Goal: Information Seeking & Learning: Learn about a topic

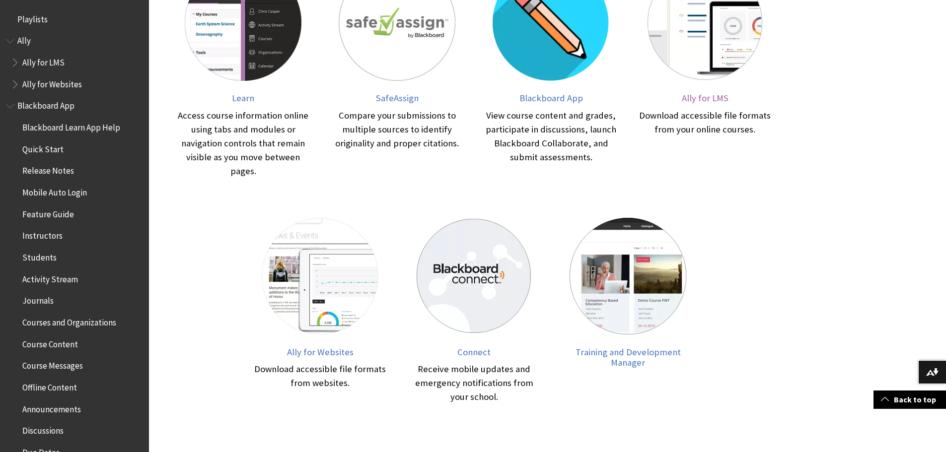
scroll to position [90, 0]
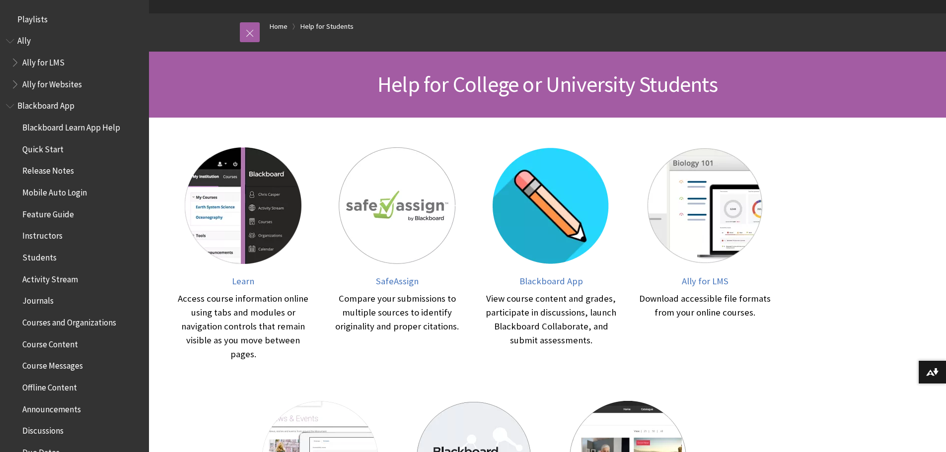
click at [40, 256] on span "Students" at bounding box center [39, 255] width 34 height 13
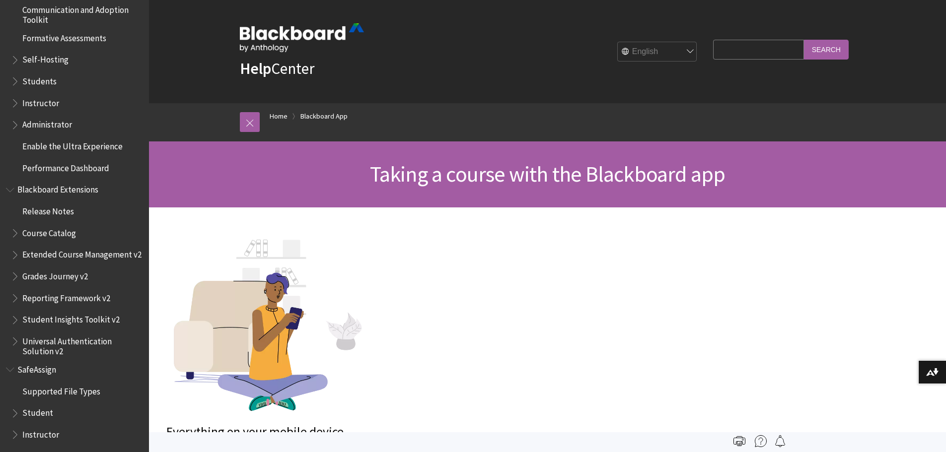
scroll to position [928, 0]
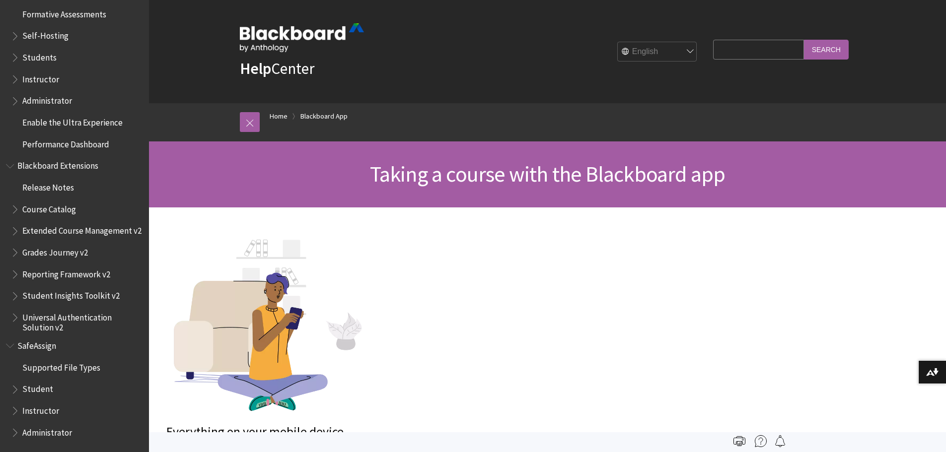
click at [736, 47] on input "Search Query" at bounding box center [758, 49] width 90 height 19
type input "honorlock"
click at [804, 40] on input "Search" at bounding box center [826, 49] width 45 height 19
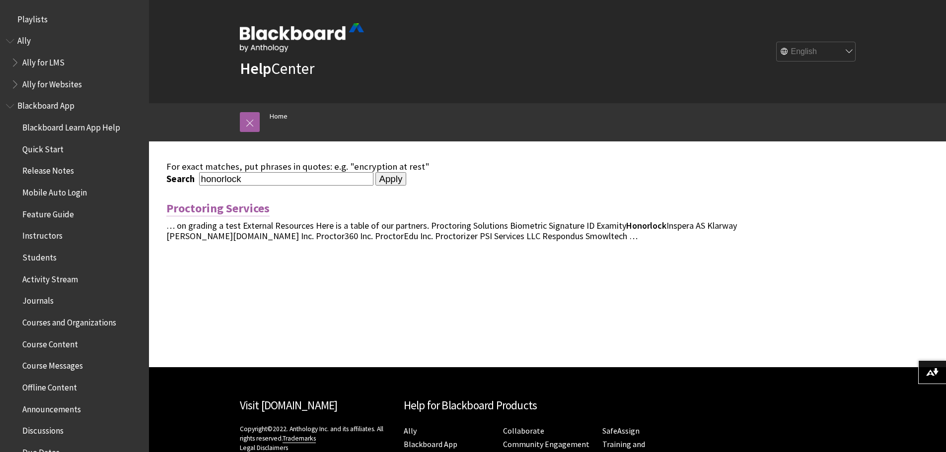
click at [229, 211] on link "Proctoring Services" at bounding box center [217, 209] width 103 height 16
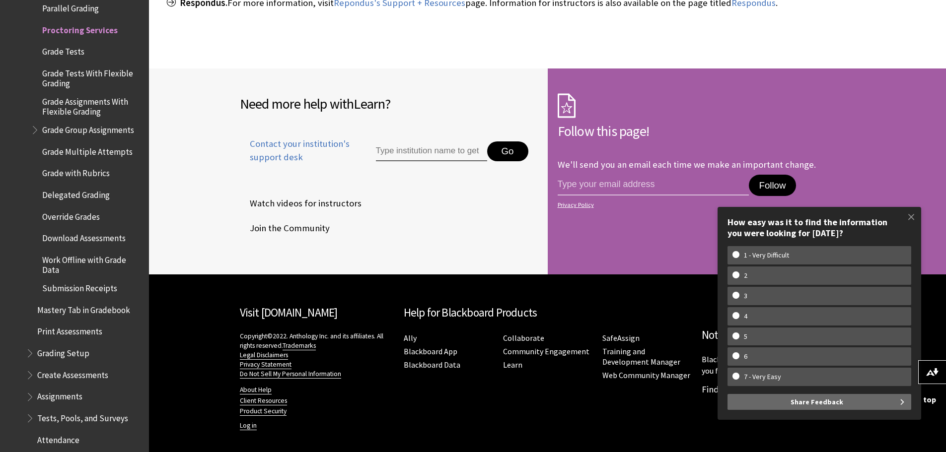
scroll to position [1553, 0]
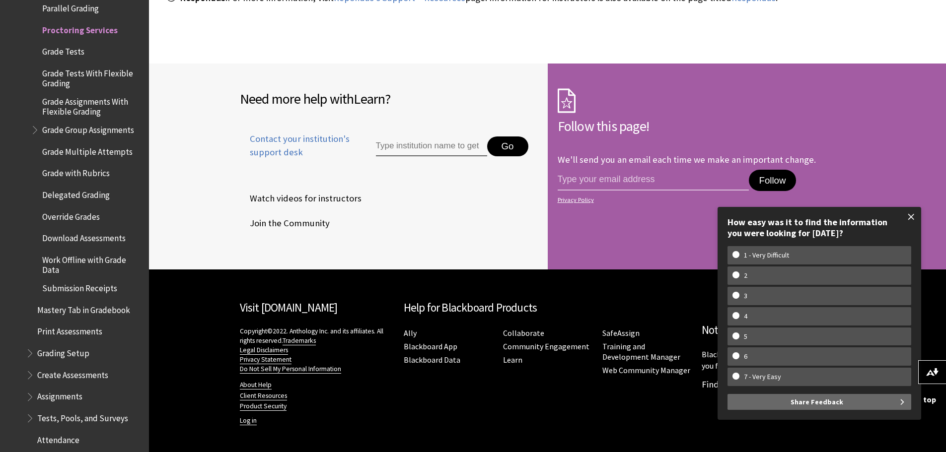
click at [910, 219] on span at bounding box center [911, 217] width 21 height 21
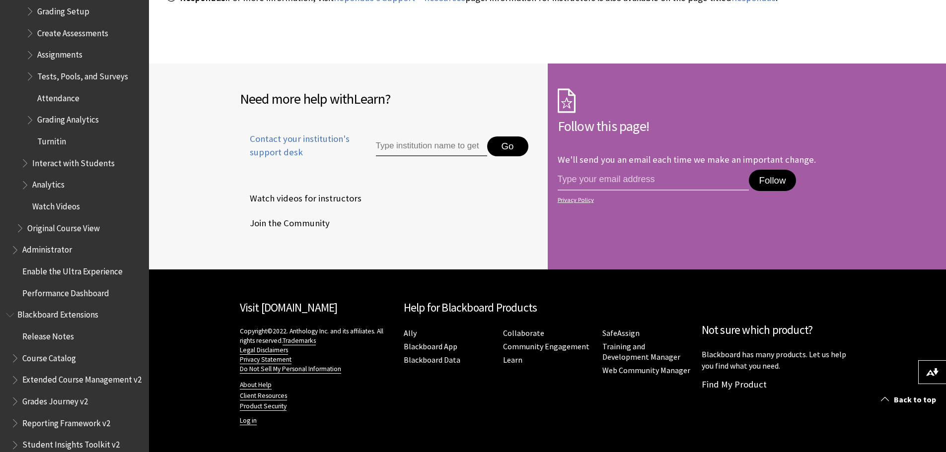
scroll to position [1946, 0]
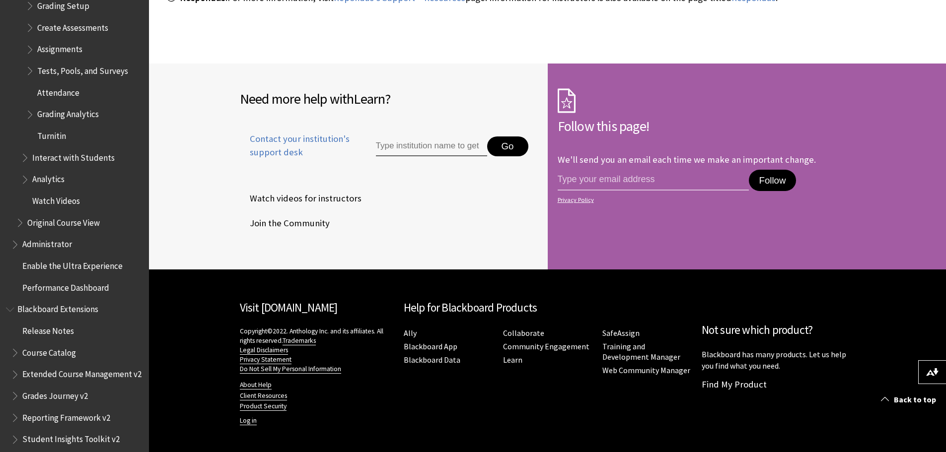
click at [58, 301] on span "Blackboard Extensions" at bounding box center [57, 307] width 81 height 13
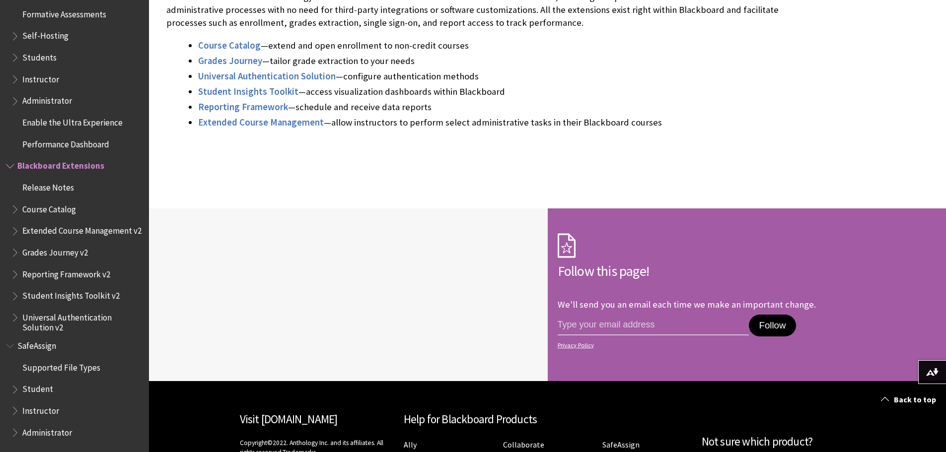
scroll to position [248, 0]
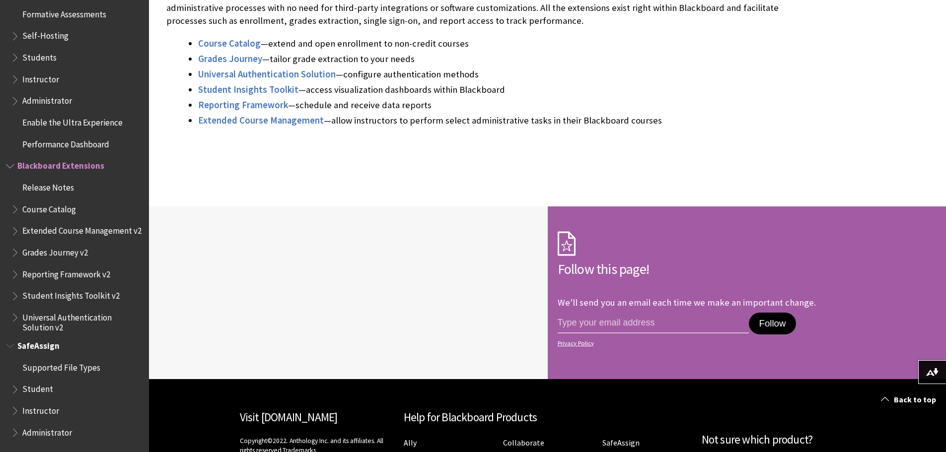
click at [36, 387] on span "Student" at bounding box center [37, 387] width 31 height 13
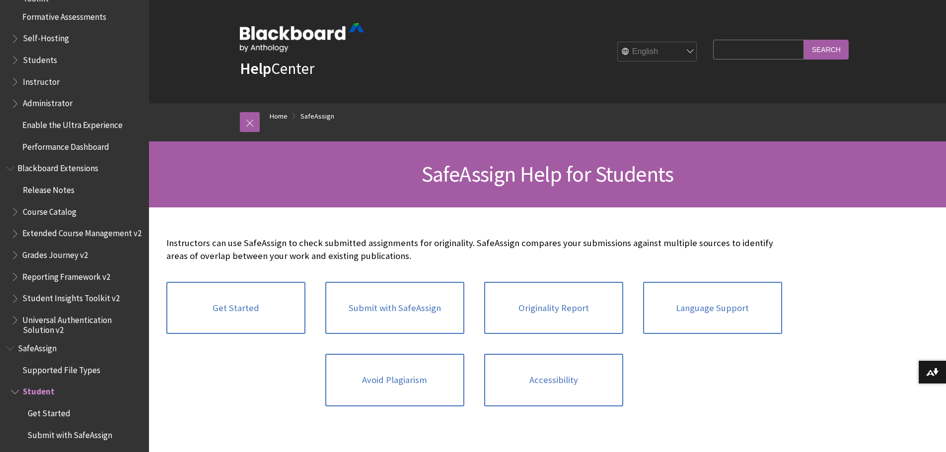
scroll to position [860, 0]
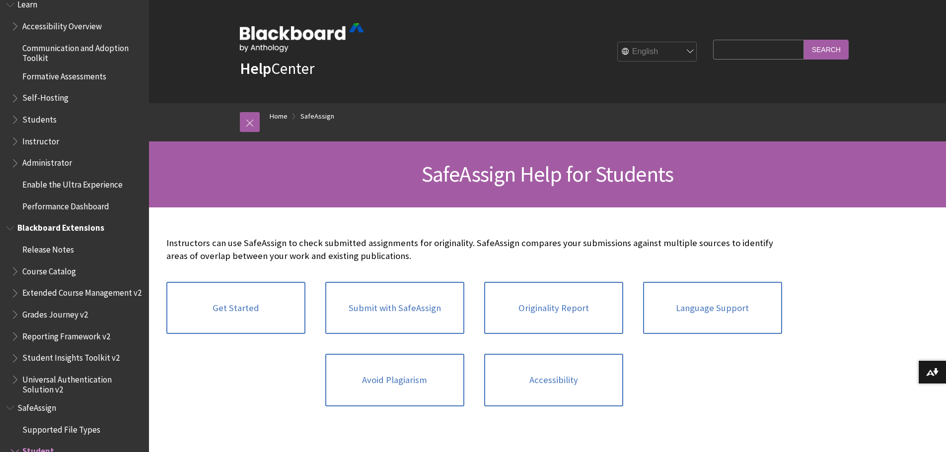
click at [45, 228] on span "Blackboard Extensions" at bounding box center [60, 226] width 87 height 13
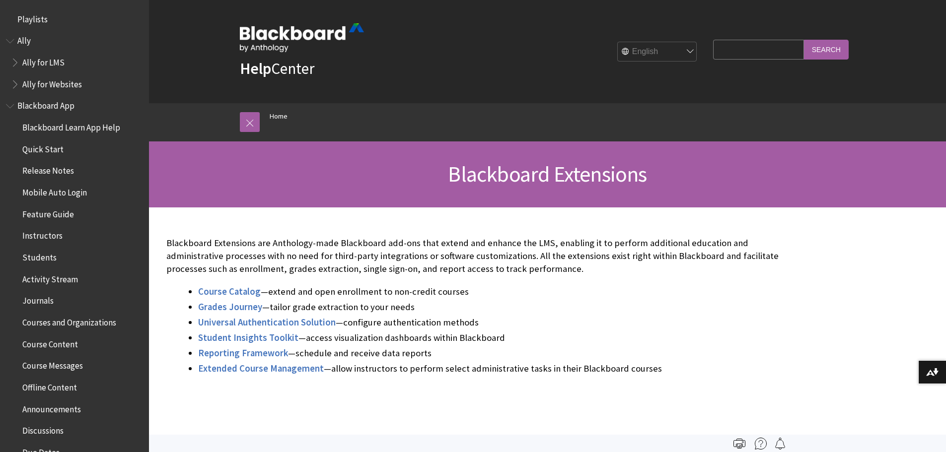
click at [39, 257] on span "Students" at bounding box center [39, 255] width 34 height 13
